Goal: Task Accomplishment & Management: Manage account settings

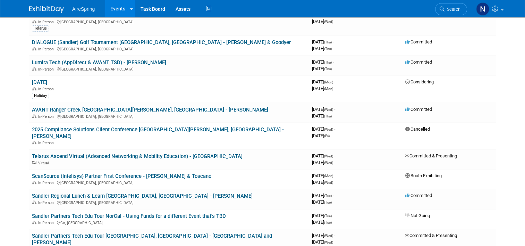
scroll to position [243, 0]
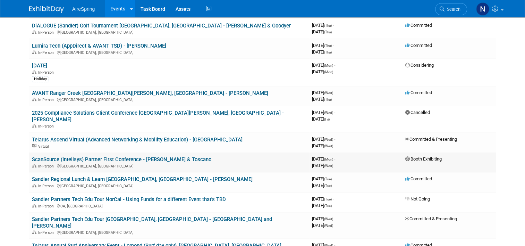
click at [78, 156] on link "ScanSource (Intelisys) Partner First Conference - [PERSON_NAME] & Toscano" at bounding box center [121, 159] width 179 height 6
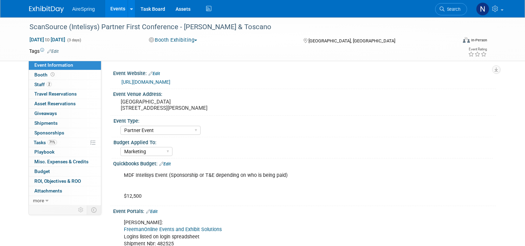
select select "Partner Event"
select select "Marketing"
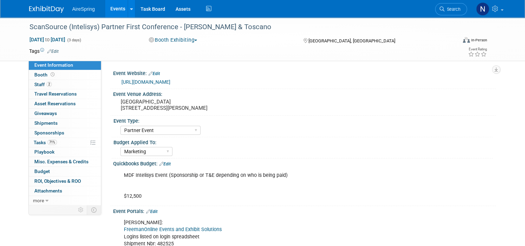
scroll to position [35, 0]
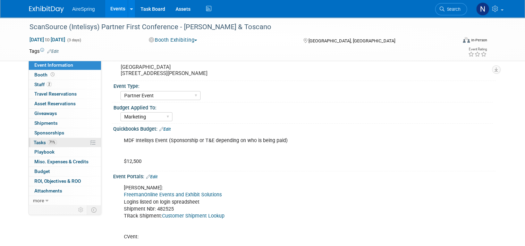
click at [66, 138] on link "71% Tasks 71%" at bounding box center [65, 142] width 72 height 9
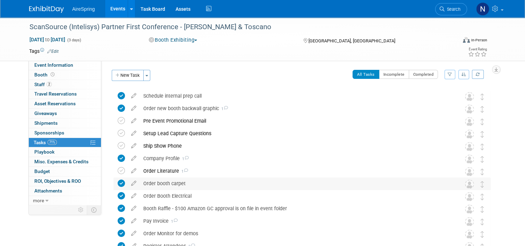
click at [160, 186] on div "Order booth carpet" at bounding box center [295, 183] width 311 height 12
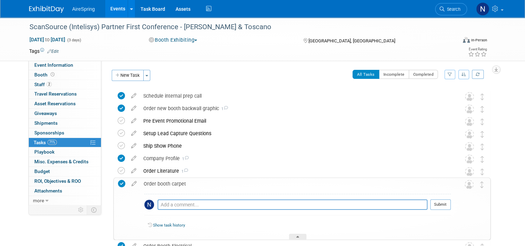
click at [160, 186] on div "Order booth carpet" at bounding box center [295, 184] width 310 height 12
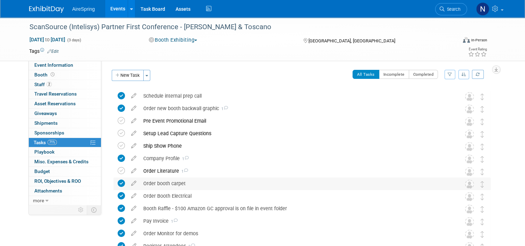
scroll to position [35, 0]
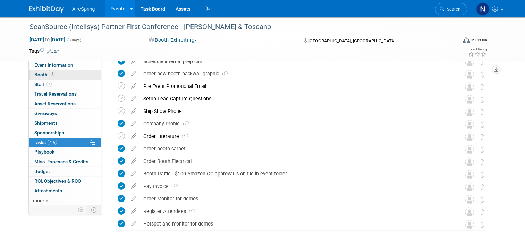
click at [47, 79] on link "Booth" at bounding box center [65, 74] width 72 height 9
